Goal: Obtain resource: Obtain resource

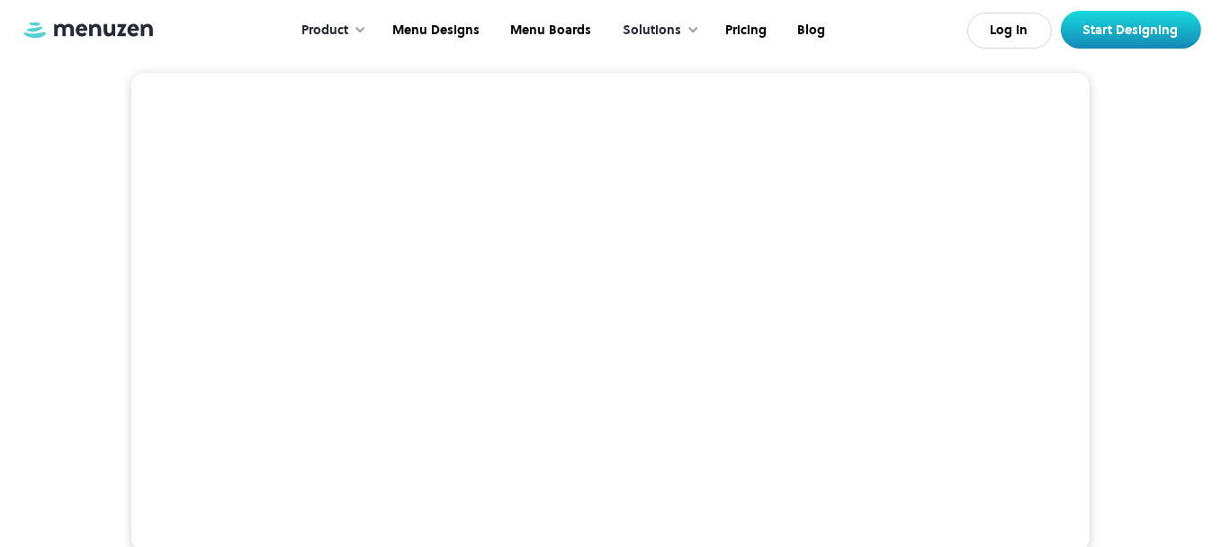
scroll to position [362, 0]
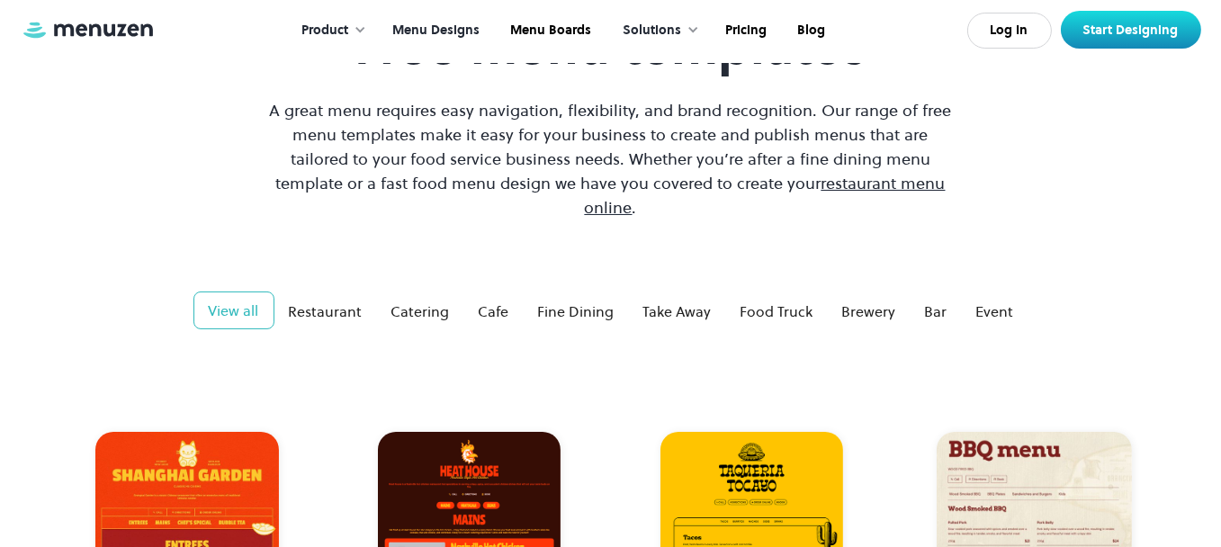
scroll to position [146, 0]
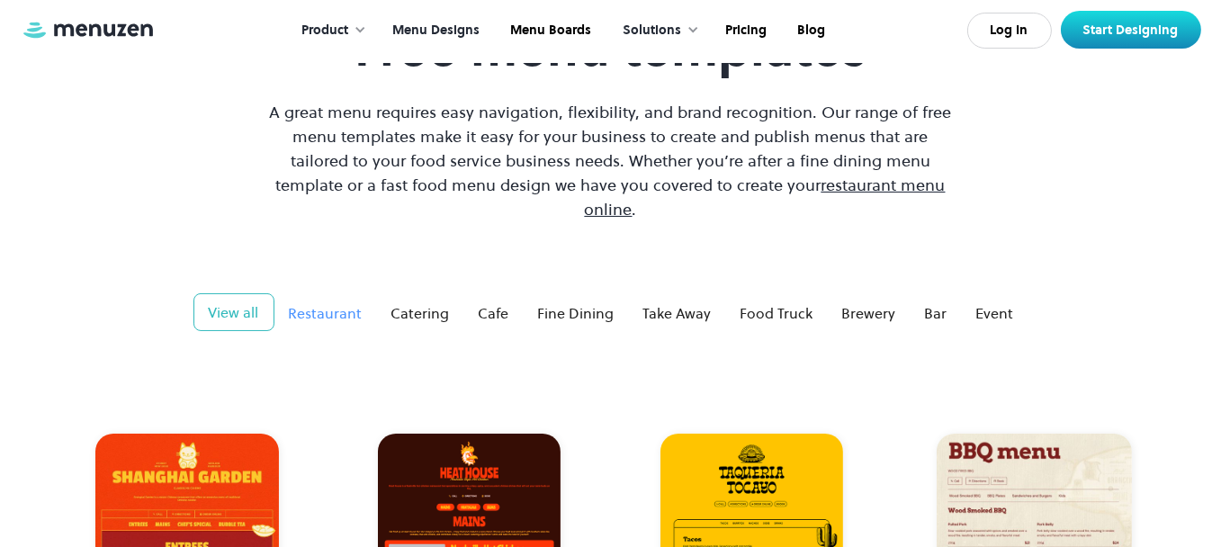
click at [334, 302] on div "Restaurant" at bounding box center [326, 313] width 74 height 22
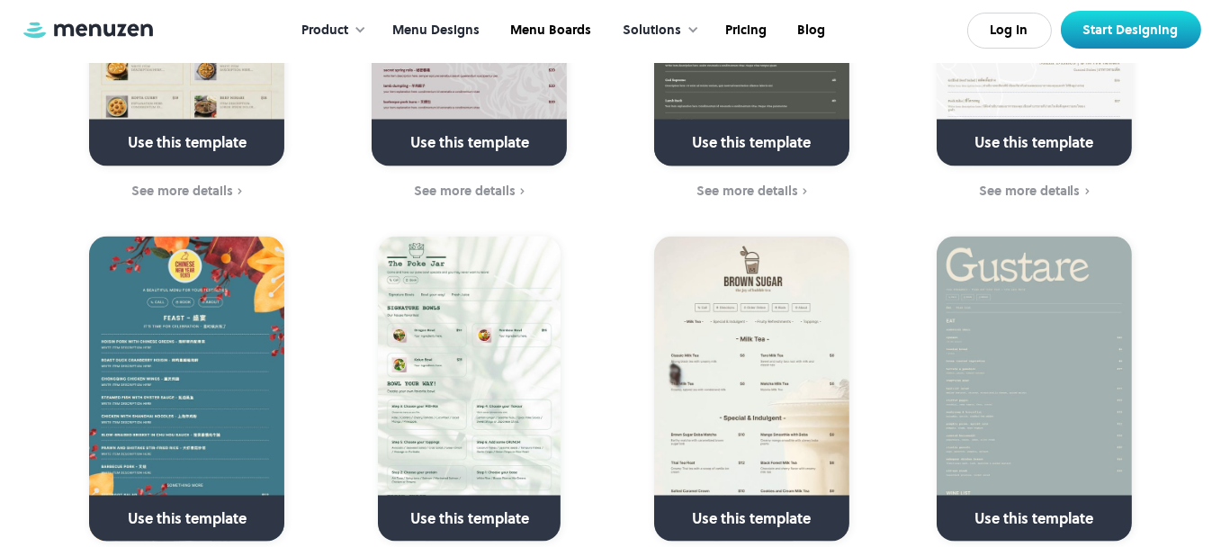
scroll to position [3031, 0]
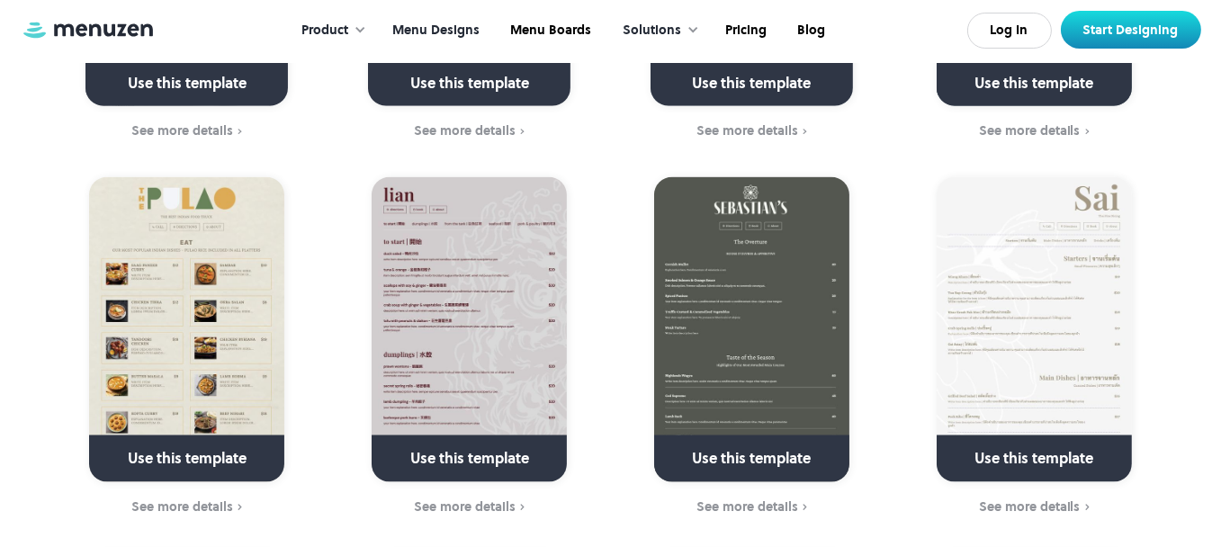
click at [184, 444] on link at bounding box center [188, 467] width 260 height 46
